Goal: Transaction & Acquisition: Purchase product/service

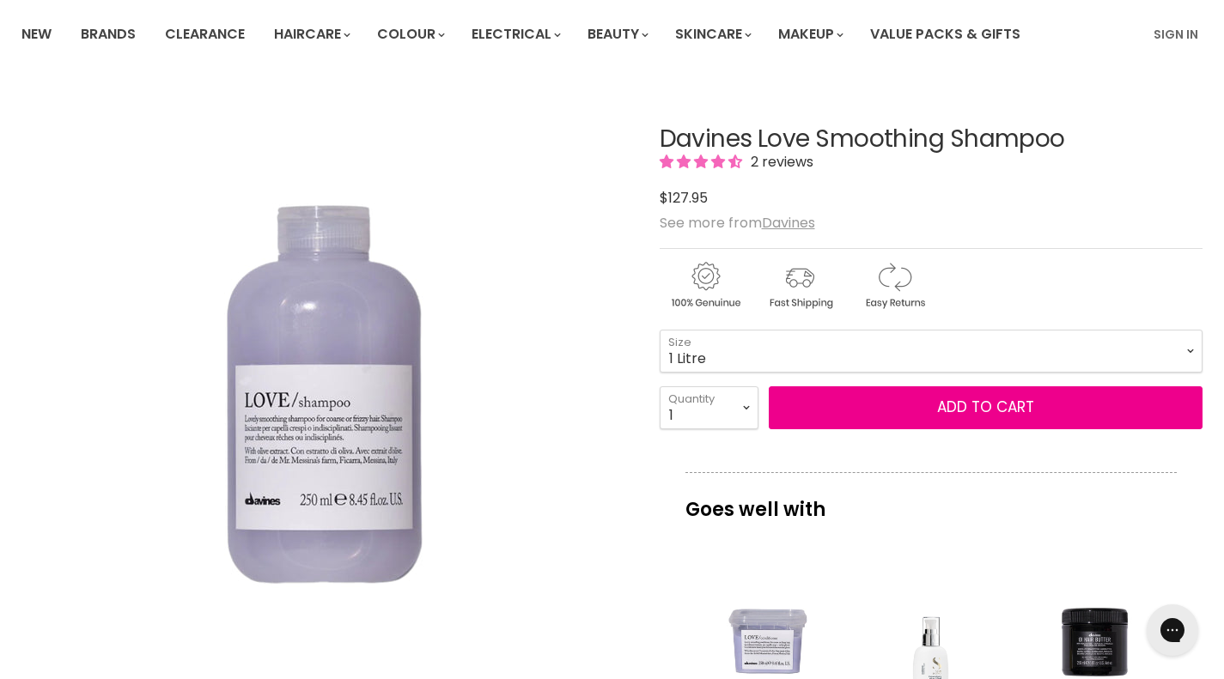
scroll to position [124, 0]
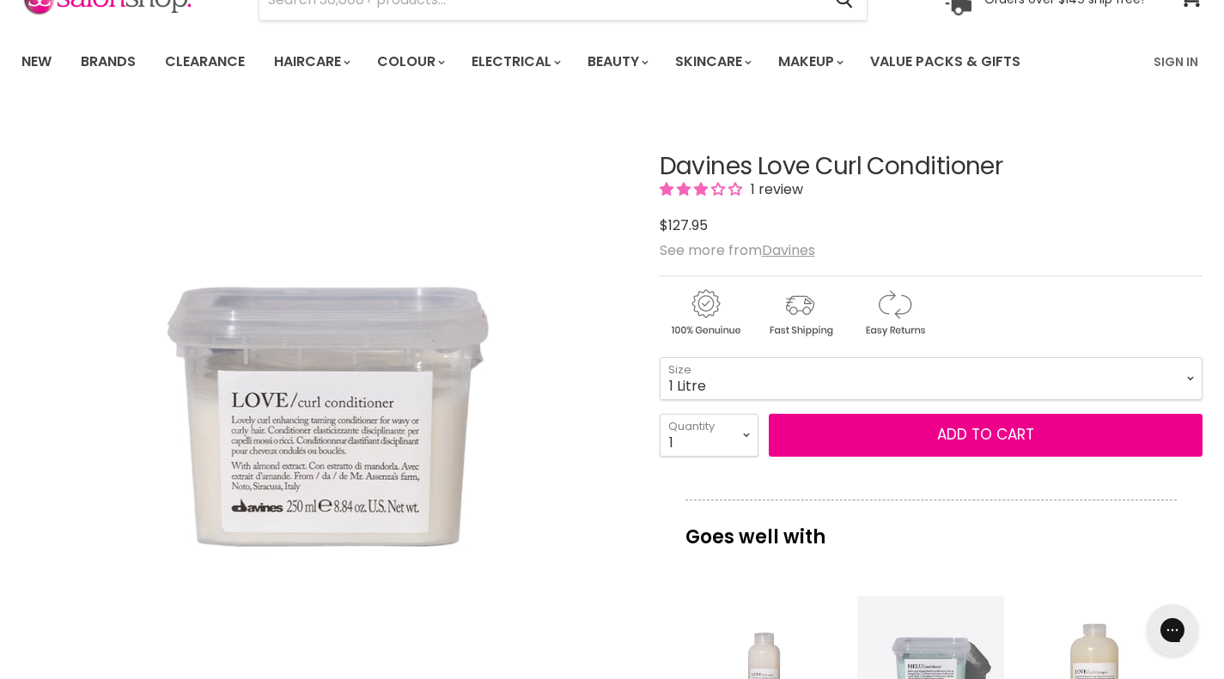
scroll to position [98, 0]
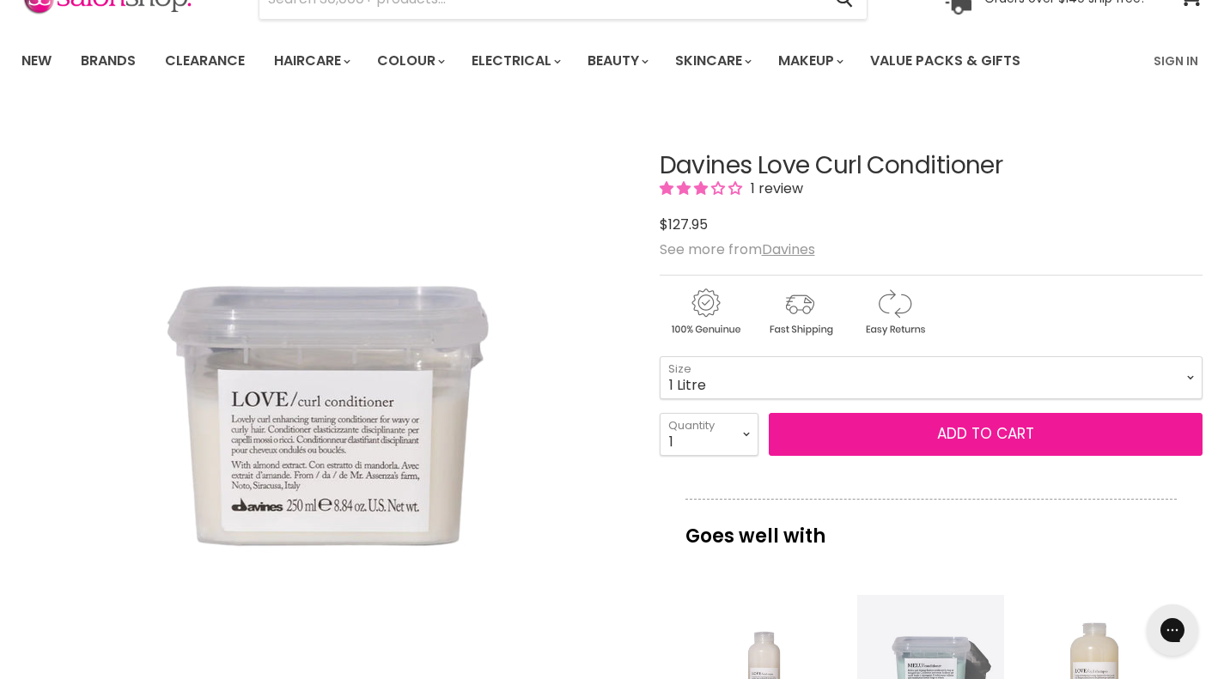
click at [1016, 437] on span "Add to cart" at bounding box center [985, 433] width 97 height 21
click at [999, 432] on span "Add to cart" at bounding box center [985, 433] width 97 height 21
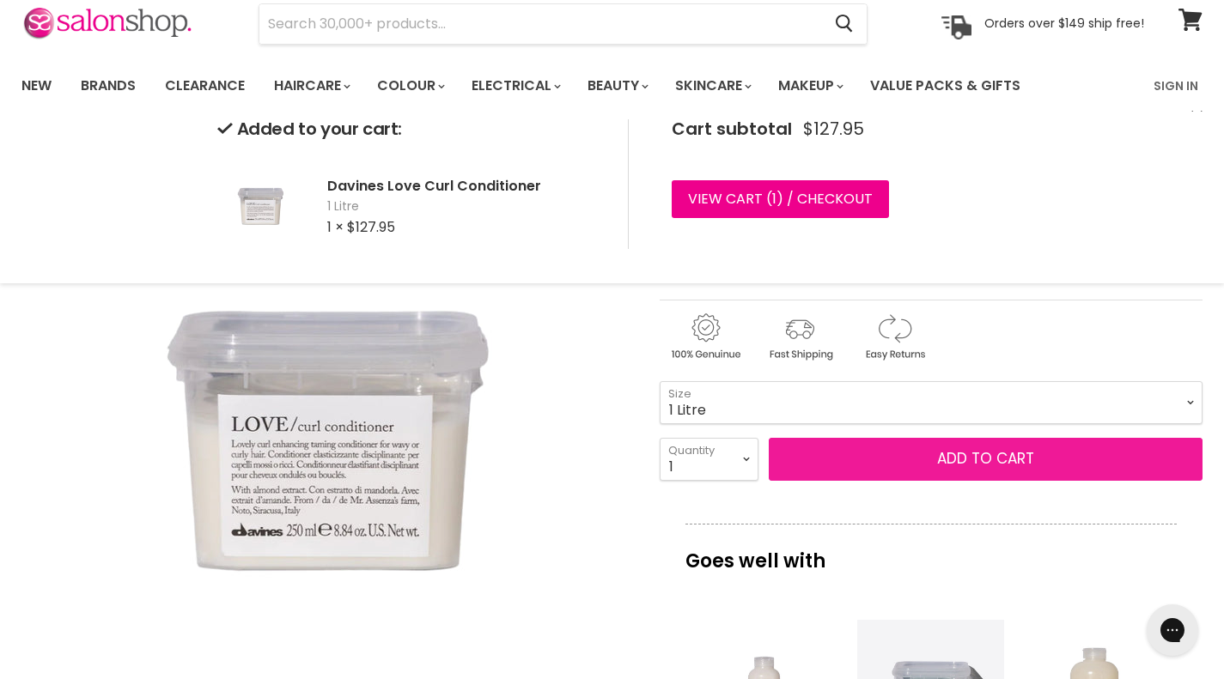
scroll to position [0, 0]
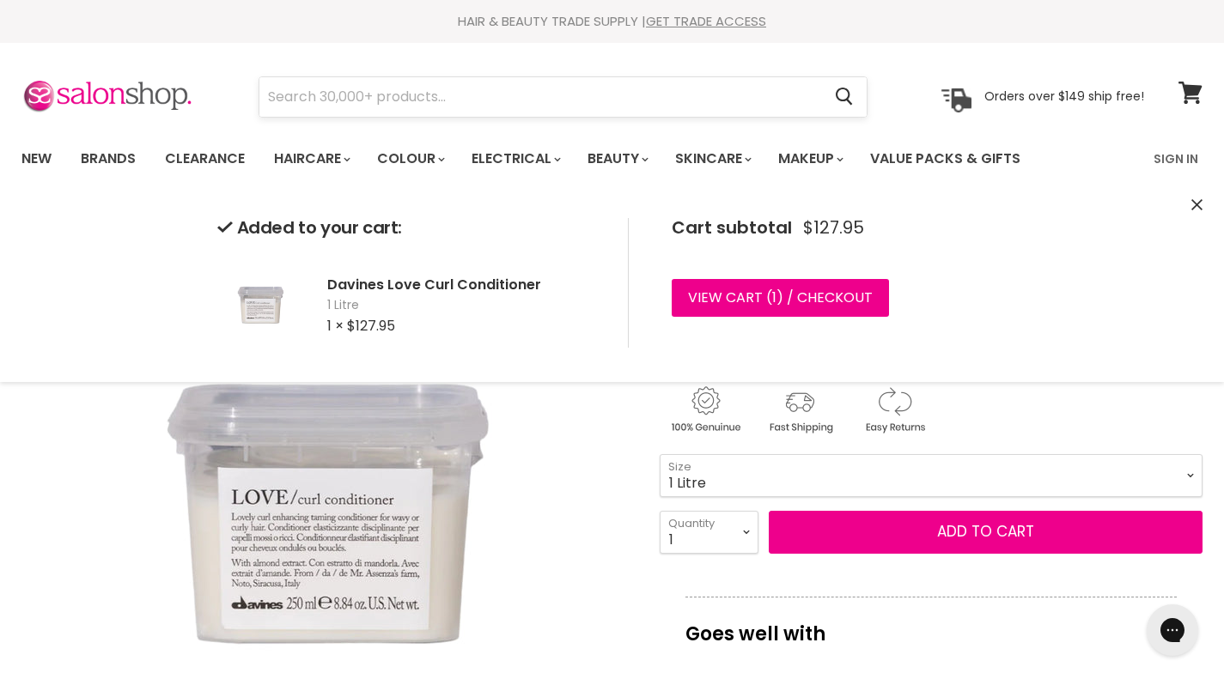
click at [491, 93] on input "Search" at bounding box center [540, 96] width 562 height 39
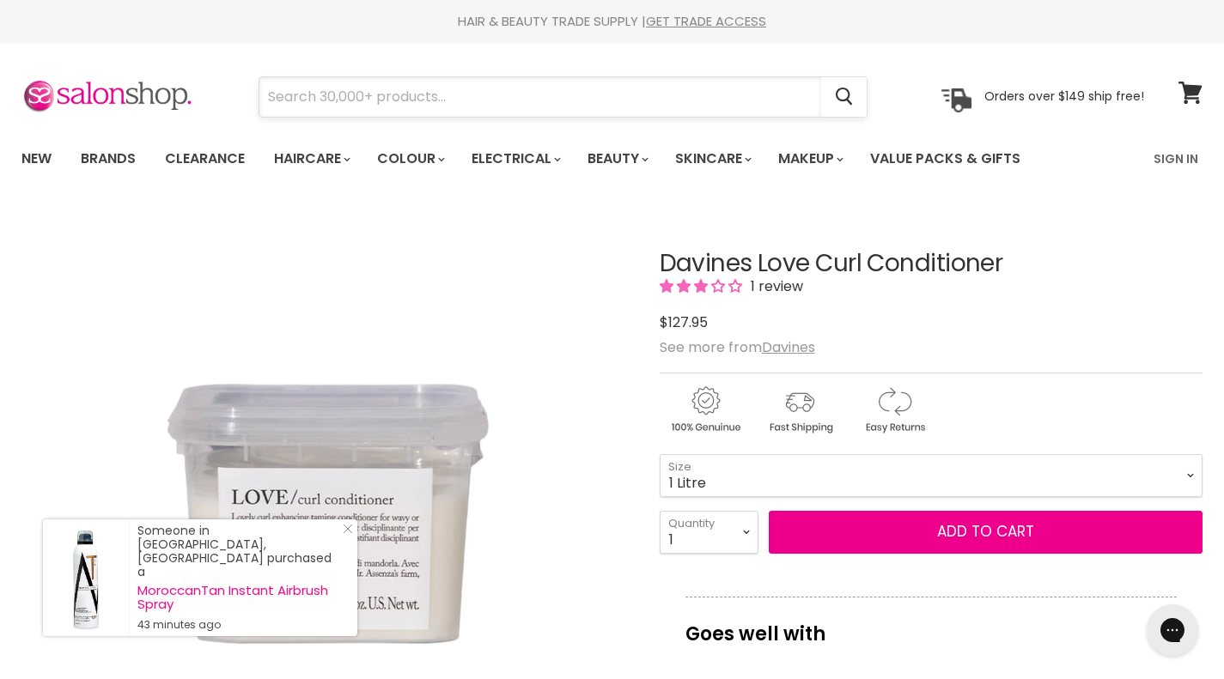
click at [471, 91] on input "Search" at bounding box center [540, 96] width 562 height 39
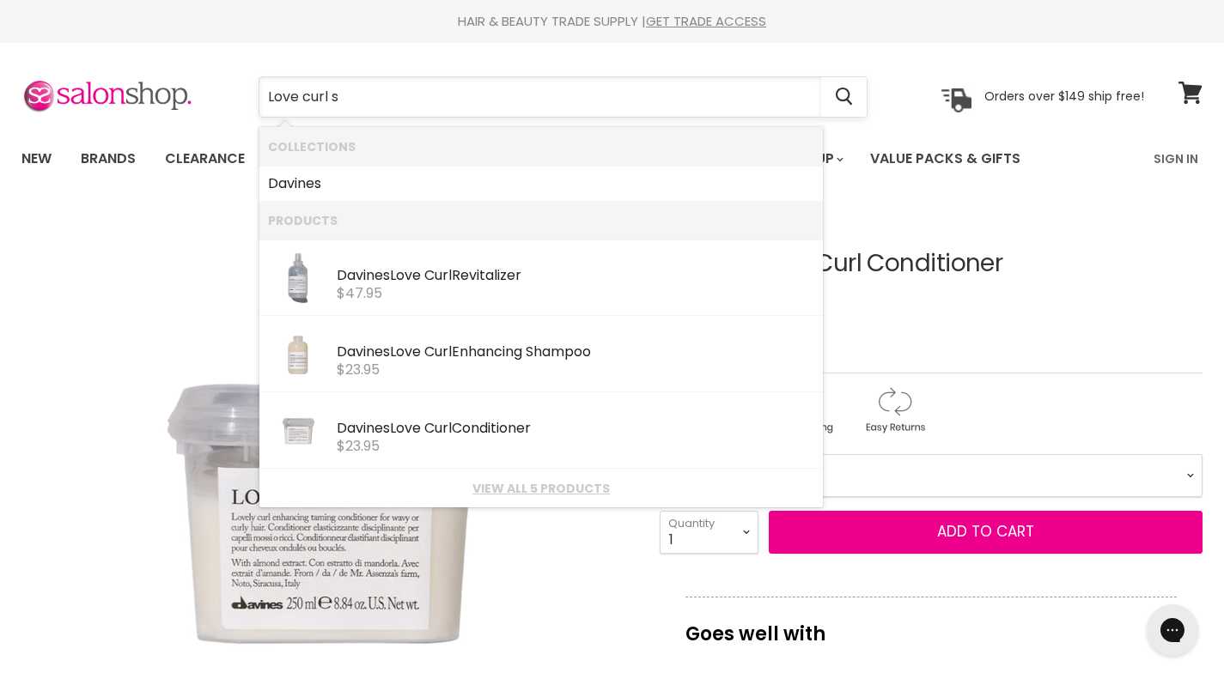
type input "Love curl sh"
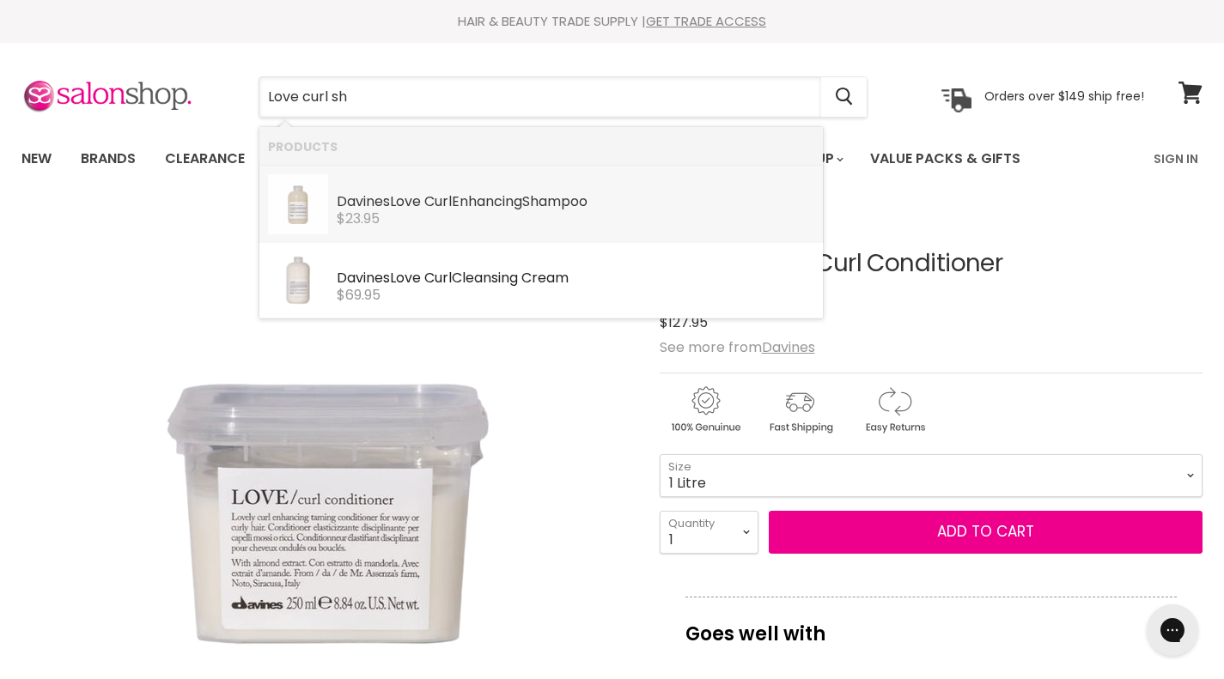
click at [603, 208] on div "Davines Love Curl Enhancing Sh ampoo" at bounding box center [575, 203] width 477 height 18
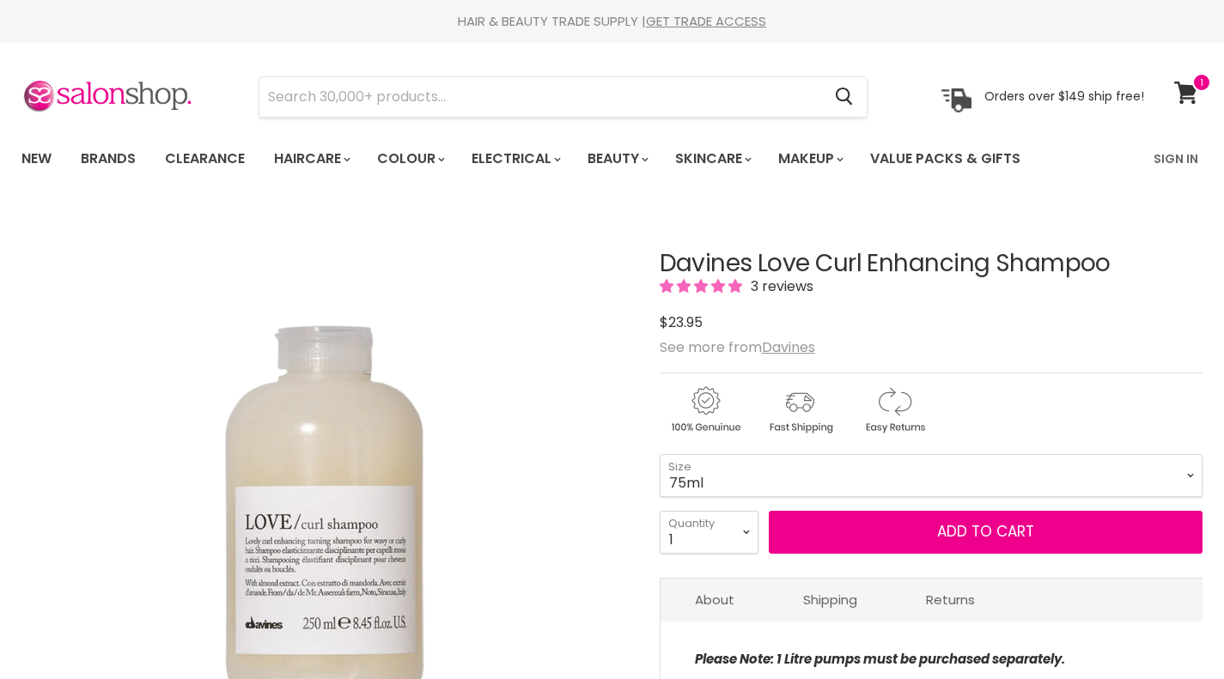
scroll to position [108, 0]
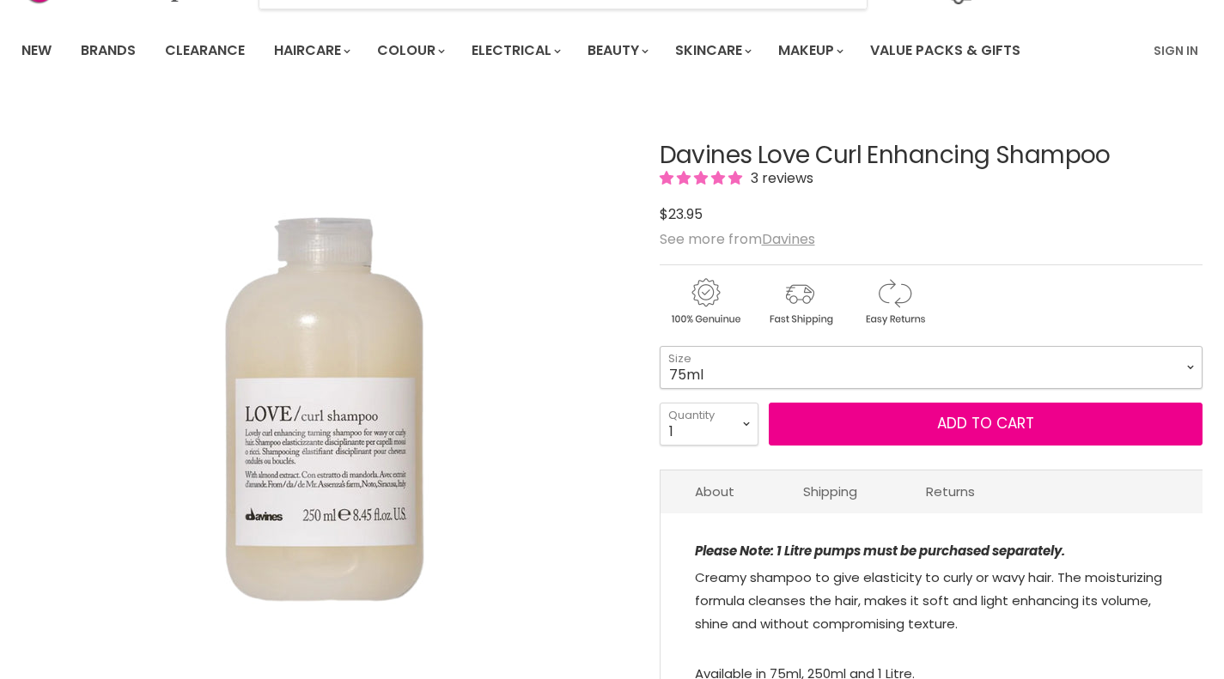
click at [1184, 367] on select "75ml 250ml 1 Litre" at bounding box center [930, 367] width 543 height 43
click at [659, 346] on select "75ml 250ml 1 Litre" at bounding box center [930, 367] width 543 height 43
select select "1 Litre"
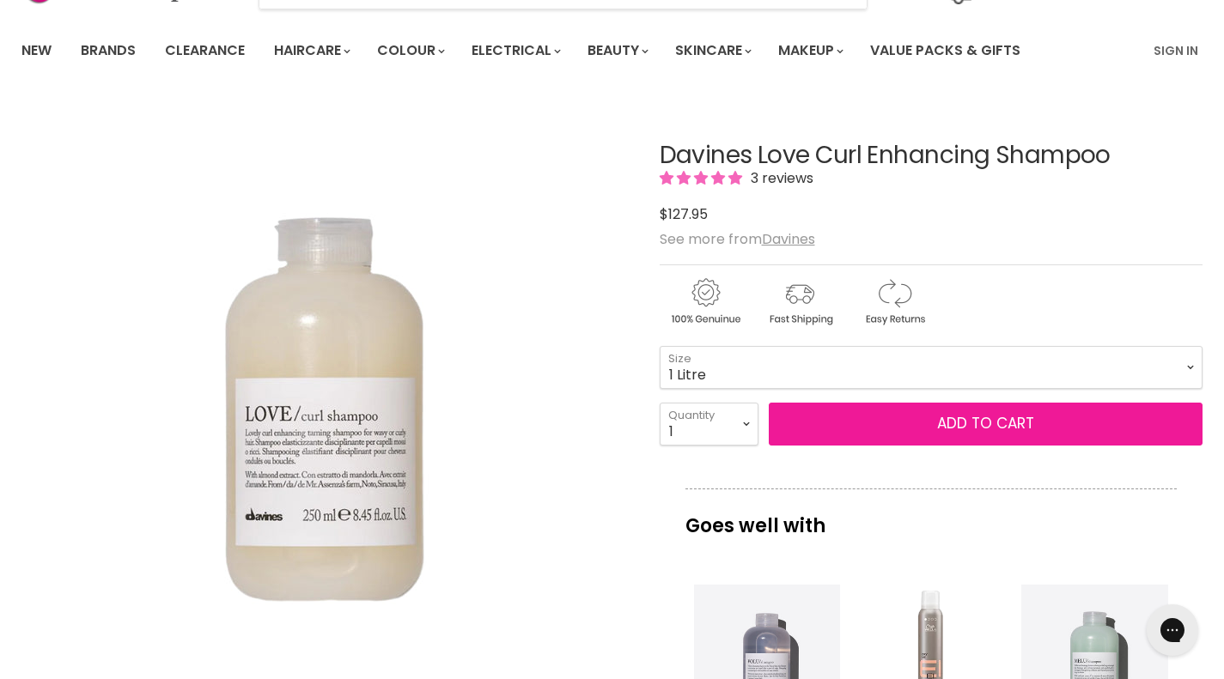
click at [1103, 422] on button "Add to cart" at bounding box center [985, 424] width 434 height 43
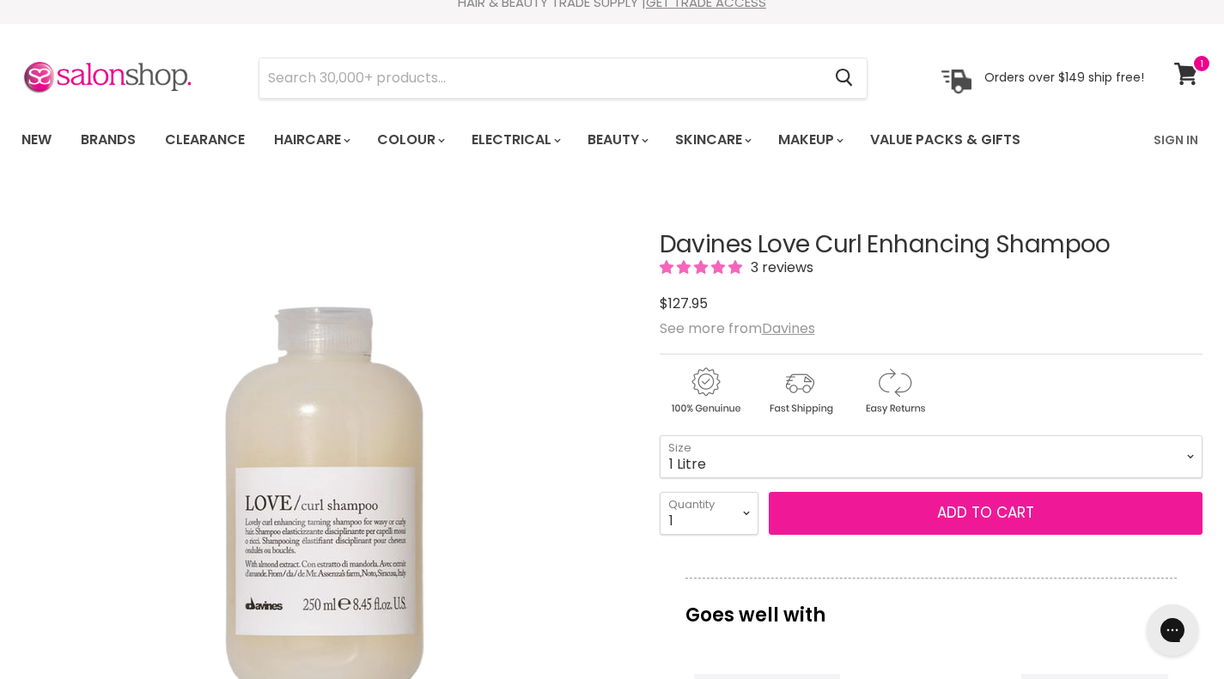
scroll to position [20, 0]
click at [1045, 501] on button "Add to cart" at bounding box center [985, 512] width 434 height 43
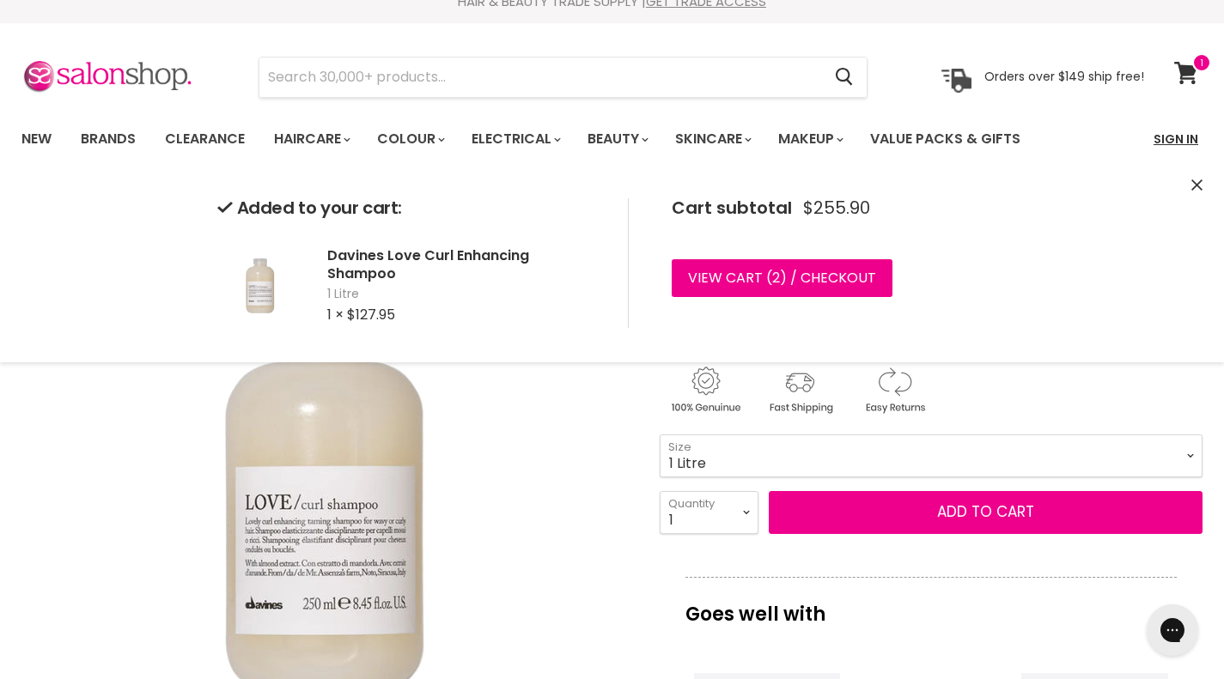
click at [1174, 132] on link "Sign In" at bounding box center [1175, 139] width 65 height 36
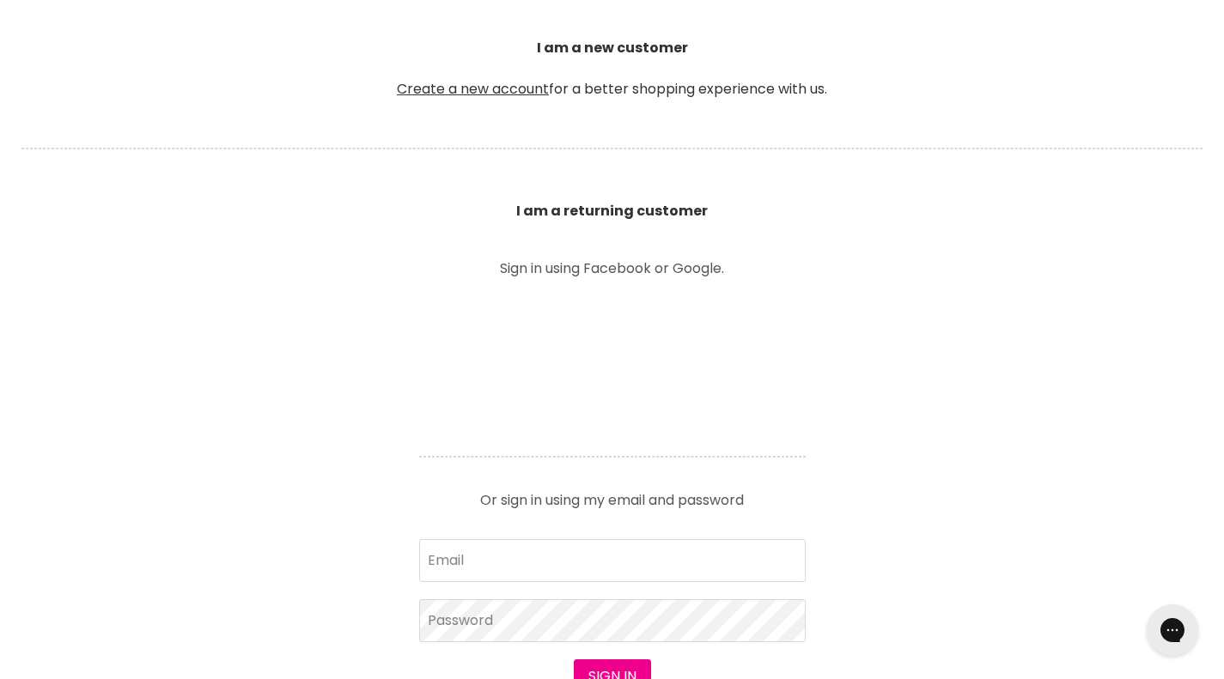
scroll to position [444, 0]
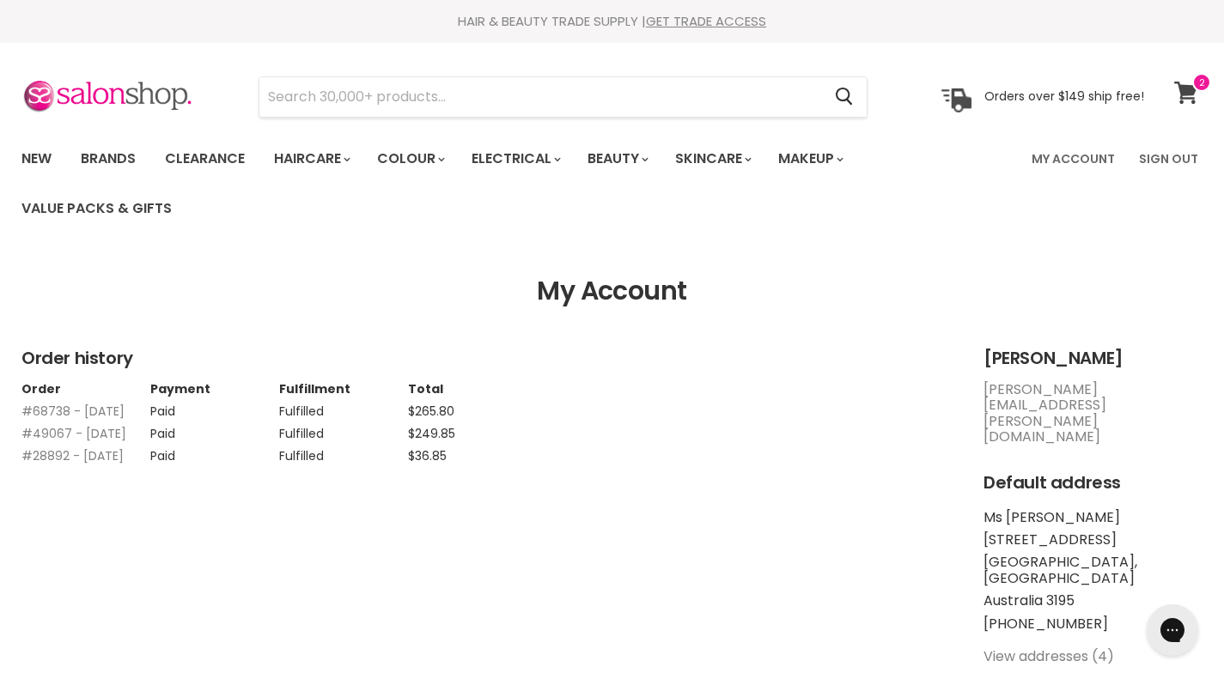
click at [1176, 93] on icon at bounding box center [1186, 93] width 24 height 22
